Goal: Task Accomplishment & Management: Complete application form

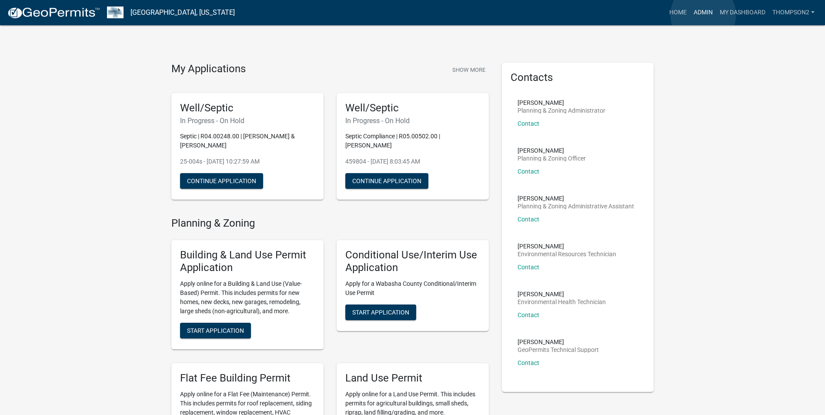
click at [703, 15] on link "Admin" at bounding box center [703, 12] width 26 height 17
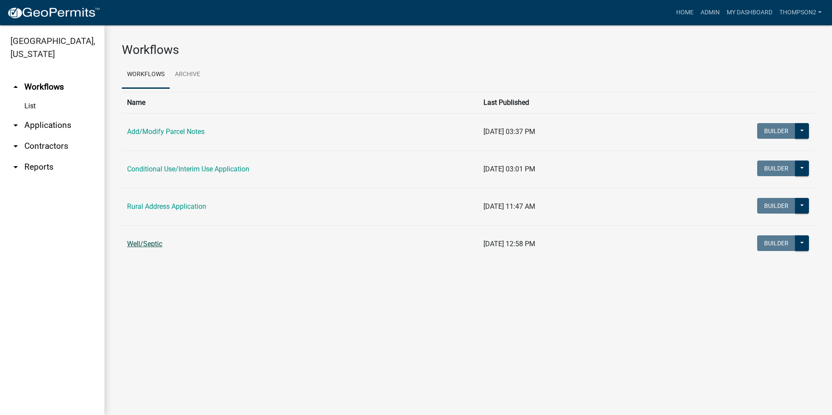
click at [138, 241] on link "Well/Septic" at bounding box center [144, 244] width 35 height 8
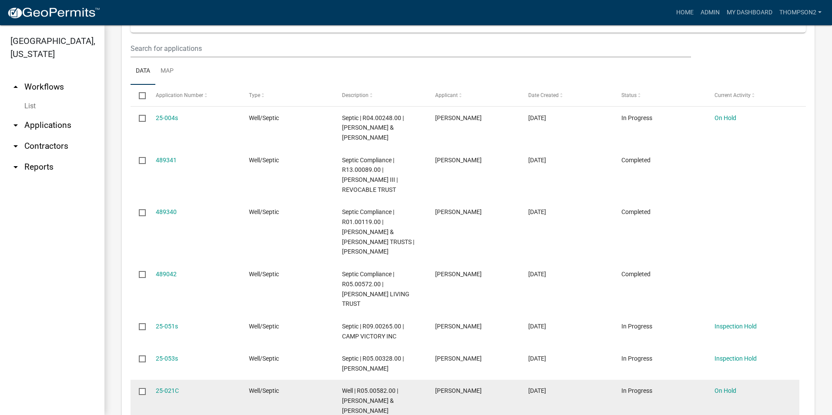
scroll to position [696, 0]
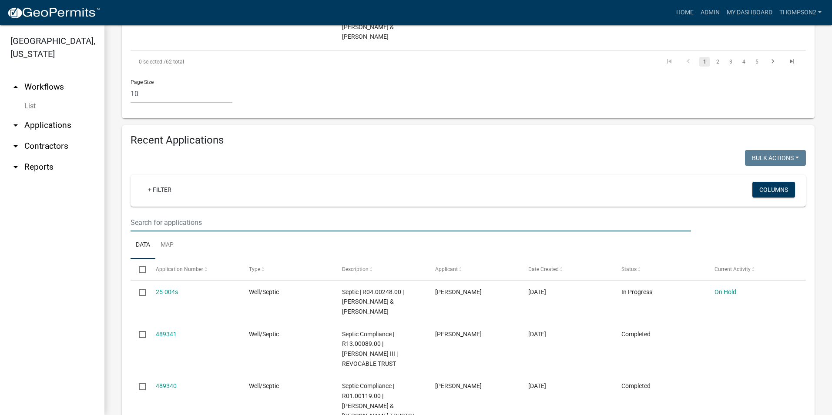
click at [171, 215] on input "text" at bounding box center [410, 223] width 560 height 18
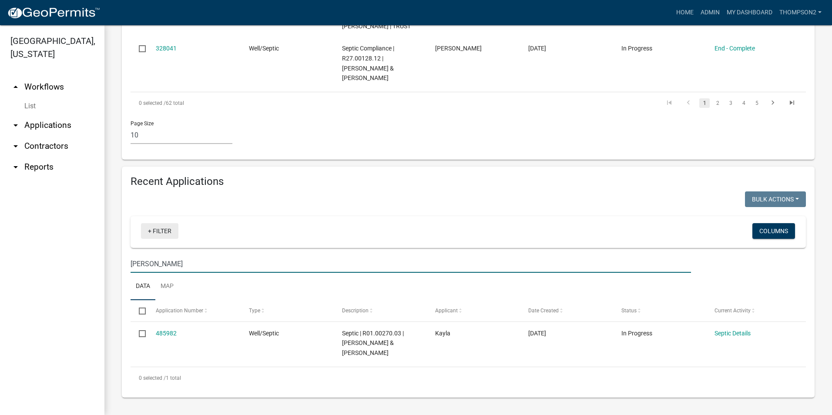
scroll to position [655, 0]
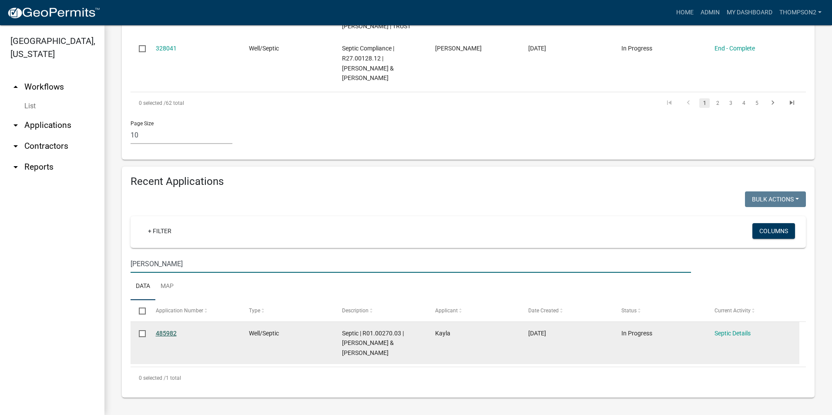
type input "[PERSON_NAME]"
click at [172, 334] on link "485982" at bounding box center [166, 333] width 21 height 7
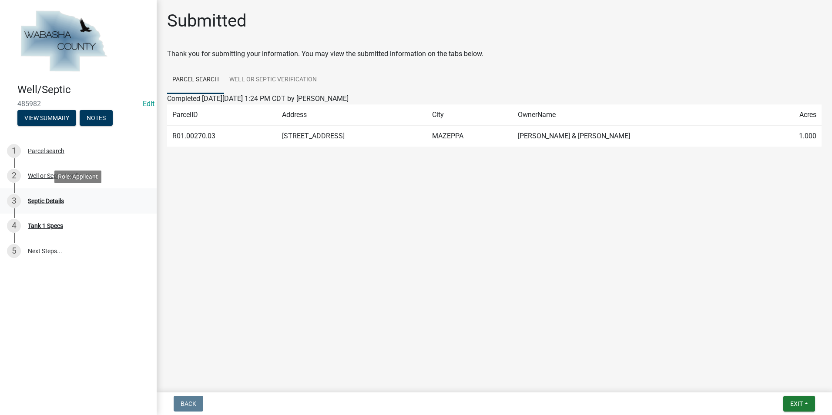
click at [55, 201] on div "Septic Details" at bounding box center [46, 201] width 36 height 6
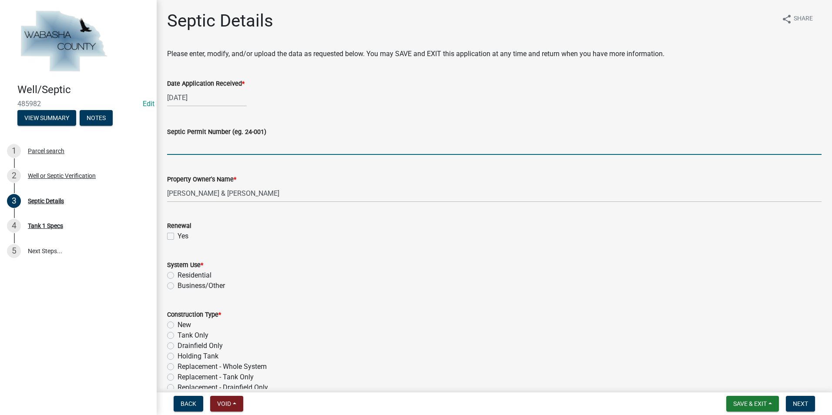
click at [179, 148] on input "Septic Permit Number (eg. 24-001)" at bounding box center [494, 146] width 654 height 18
type input "25-055s"
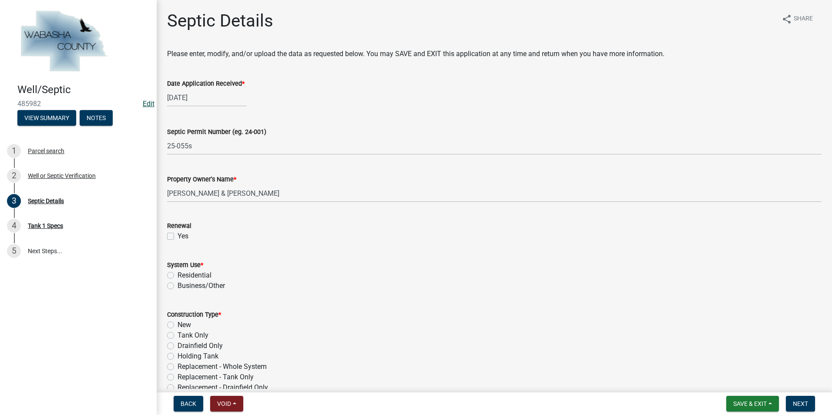
click at [143, 106] on link "Edit" at bounding box center [149, 104] width 12 height 8
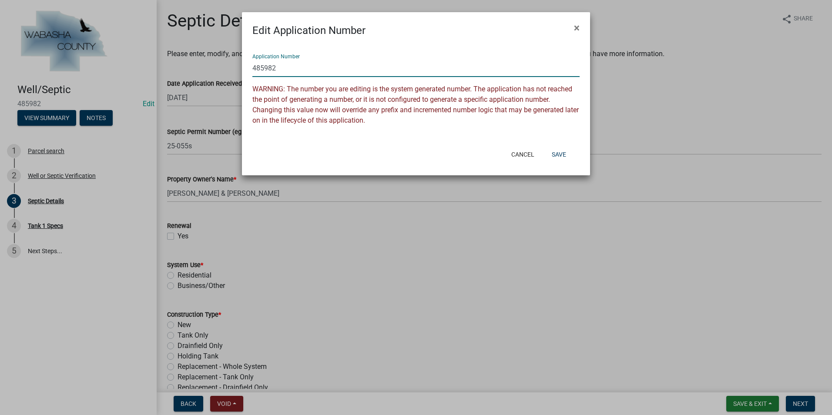
drag, startPoint x: 255, startPoint y: 69, endPoint x: 224, endPoint y: 92, distance: 38.2
click at [232, 67] on ngb-modal-window "Edit Application Number × Application Number 485982 WARNING: The number you are…" at bounding box center [416, 207] width 832 height 415
type input "25-055s"
click at [554, 149] on button "Save" at bounding box center [559, 155] width 28 height 16
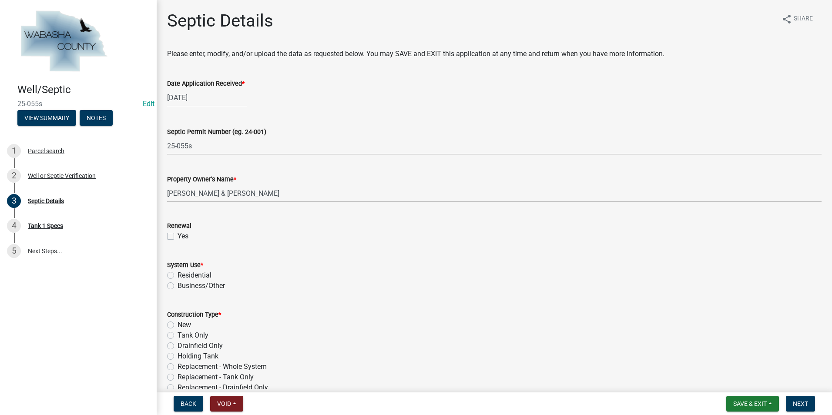
click at [174, 275] on div "Residential" at bounding box center [494, 275] width 654 height 10
click at [177, 274] on label "Residential" at bounding box center [194, 275] width 34 height 10
click at [177, 274] on input "Residential" at bounding box center [180, 273] width 6 height 6
radio input "true"
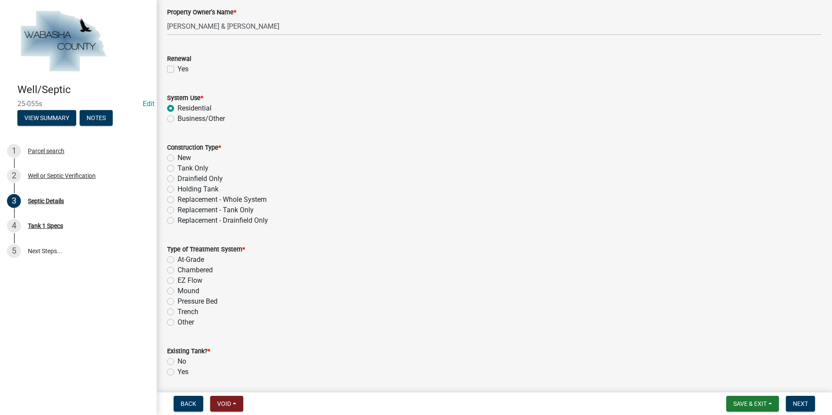
scroll to position [174, 0]
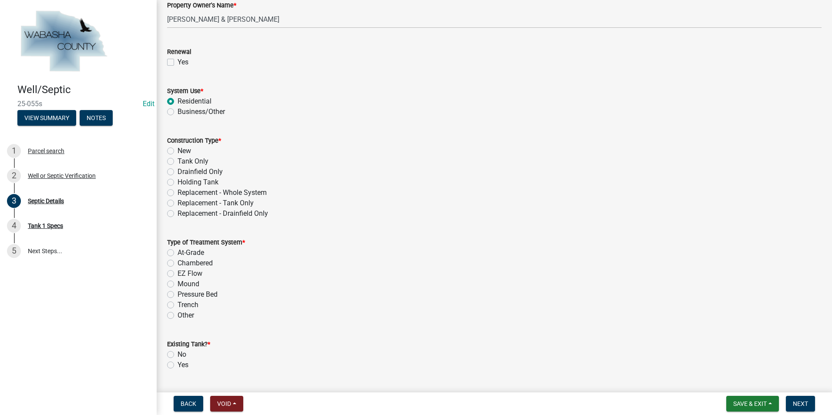
click at [177, 191] on label "Replacement - Whole System" at bounding box center [221, 192] width 89 height 10
click at [177, 191] on input "Replacement - Whole System" at bounding box center [180, 190] width 6 height 6
radio input "true"
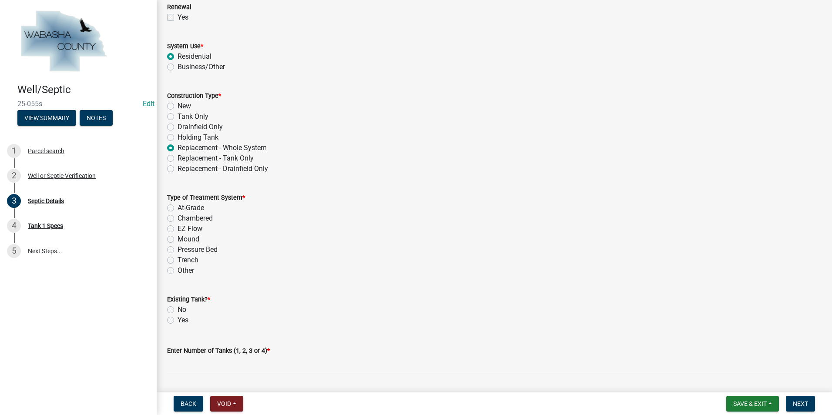
scroll to position [261, 0]
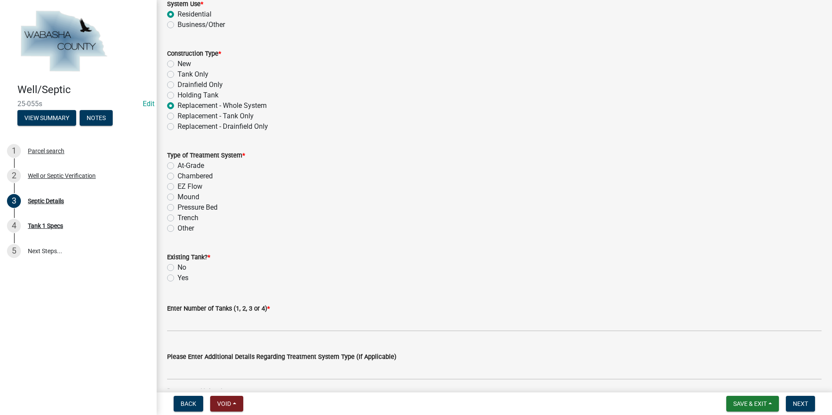
click at [177, 196] on label "Mound" at bounding box center [188, 197] width 22 height 10
click at [177, 196] on input "Mound" at bounding box center [180, 195] width 6 height 6
radio input "true"
click at [177, 266] on label "No" at bounding box center [181, 267] width 9 height 10
click at [177, 266] on input "No" at bounding box center [180, 265] width 6 height 6
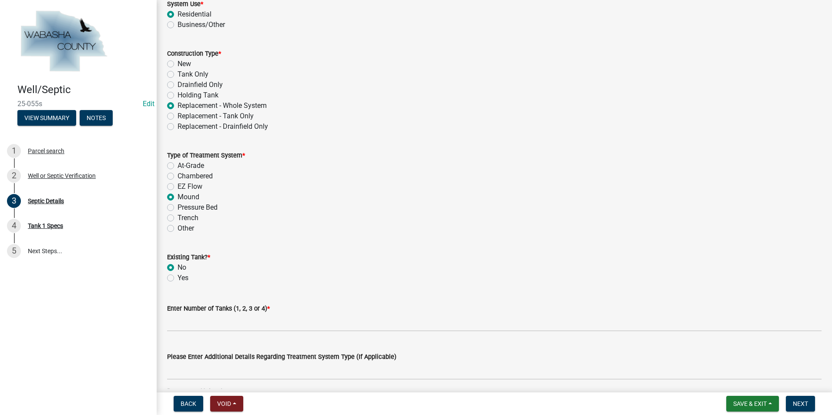
radio input "true"
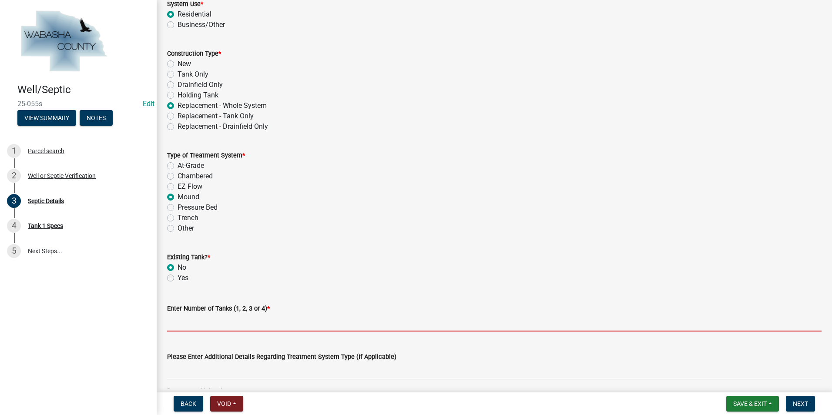
click at [187, 322] on input "text" at bounding box center [494, 323] width 654 height 18
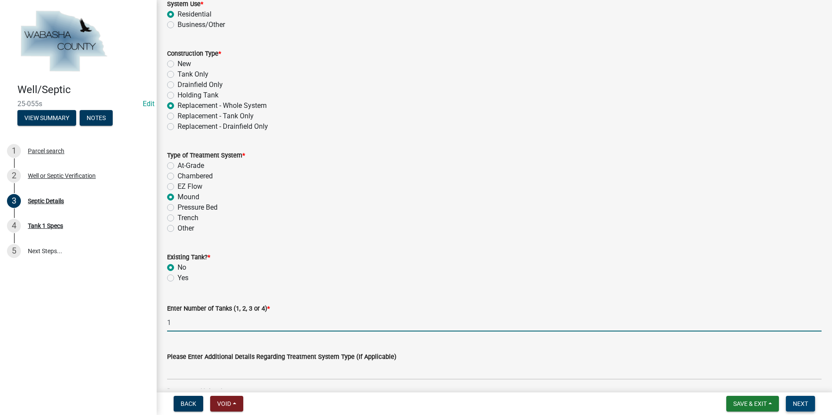
type input "1"
click at [805, 405] on span "Next" at bounding box center [799, 403] width 15 height 7
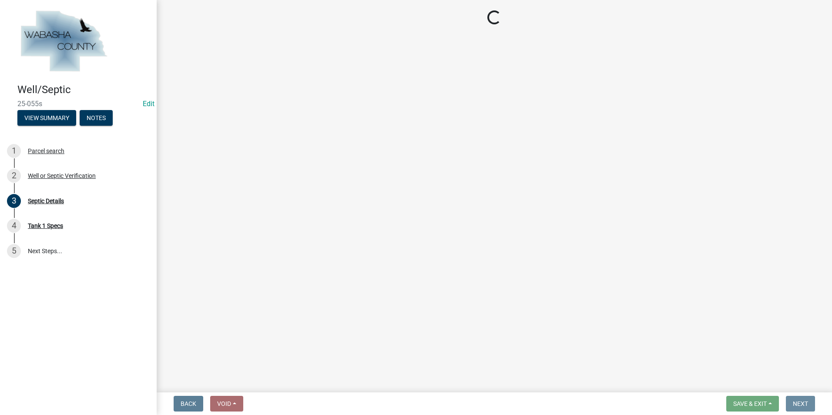
scroll to position [0, 0]
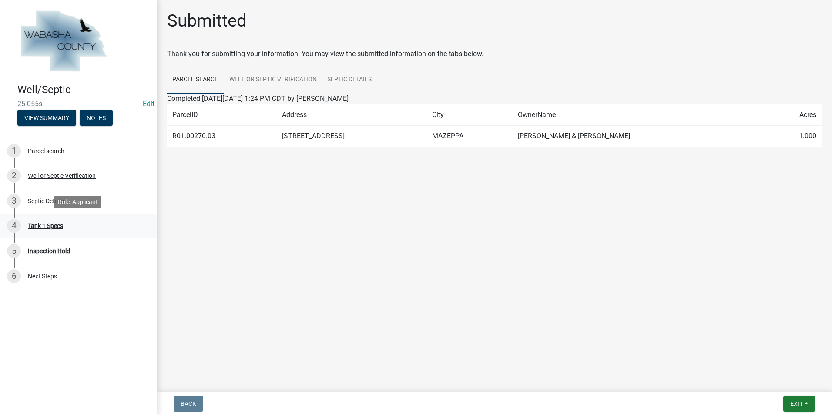
click at [57, 226] on div "Tank 1 Specs" at bounding box center [45, 226] width 35 height 6
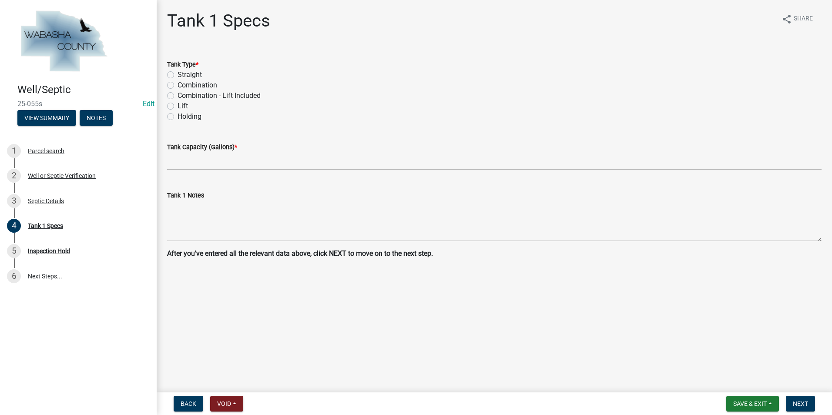
click at [177, 97] on label "Combination - Lift Included" at bounding box center [218, 95] width 83 height 10
click at [177, 96] on input "Combination - Lift Included" at bounding box center [180, 93] width 6 height 6
radio input "true"
click at [173, 172] on wm-data-entity-input "Tank Capacity (Gallons) *" at bounding box center [494, 154] width 654 height 48
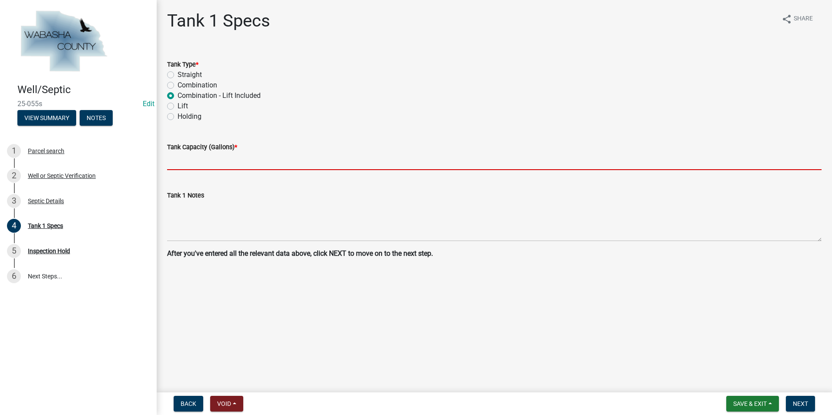
click at [175, 167] on input "text" at bounding box center [494, 161] width 654 height 18
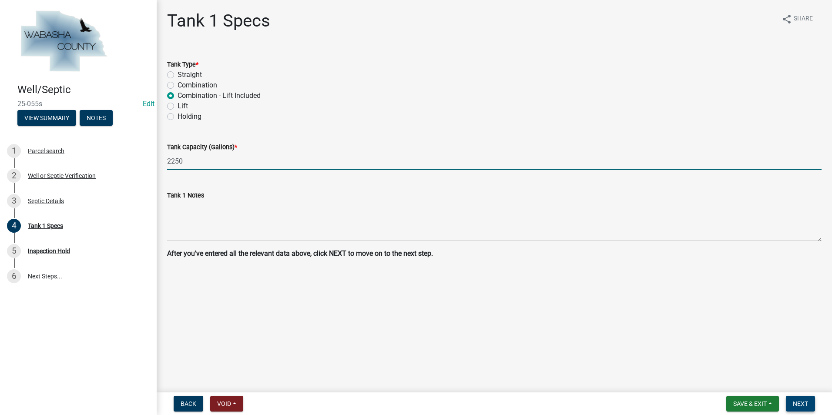
type input "2250"
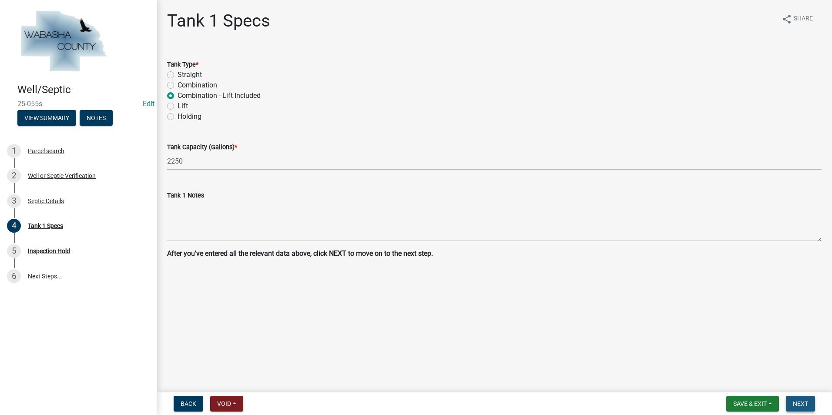
click at [799, 399] on button "Next" at bounding box center [799, 404] width 29 height 16
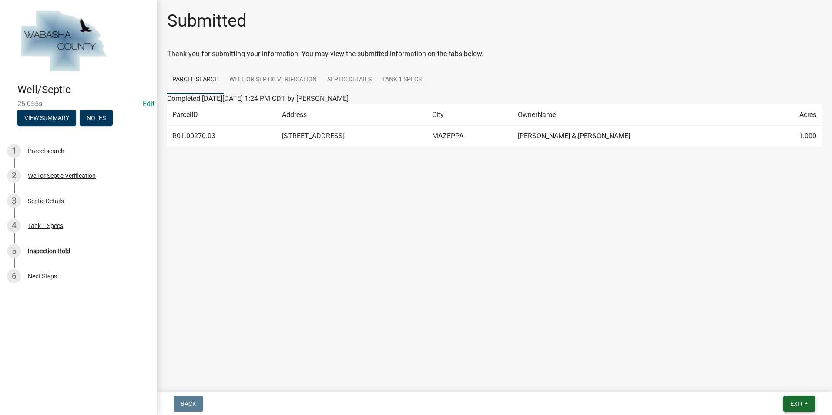
click at [811, 402] on button "Exit" at bounding box center [799, 404] width 32 height 16
click at [785, 383] on button "Save & Exit" at bounding box center [780, 381] width 70 height 21
